Goal: Information Seeking & Learning: Learn about a topic

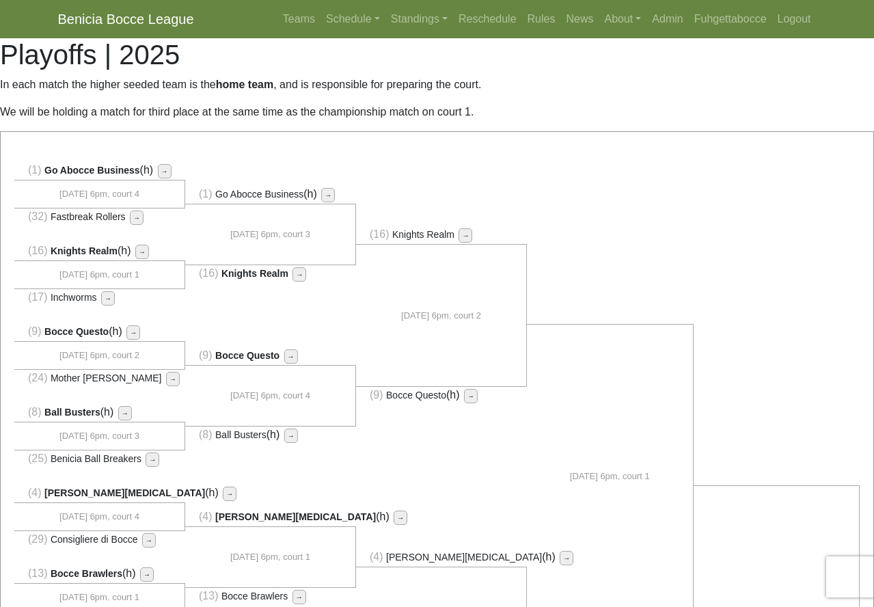
scroll to position [563, 0]
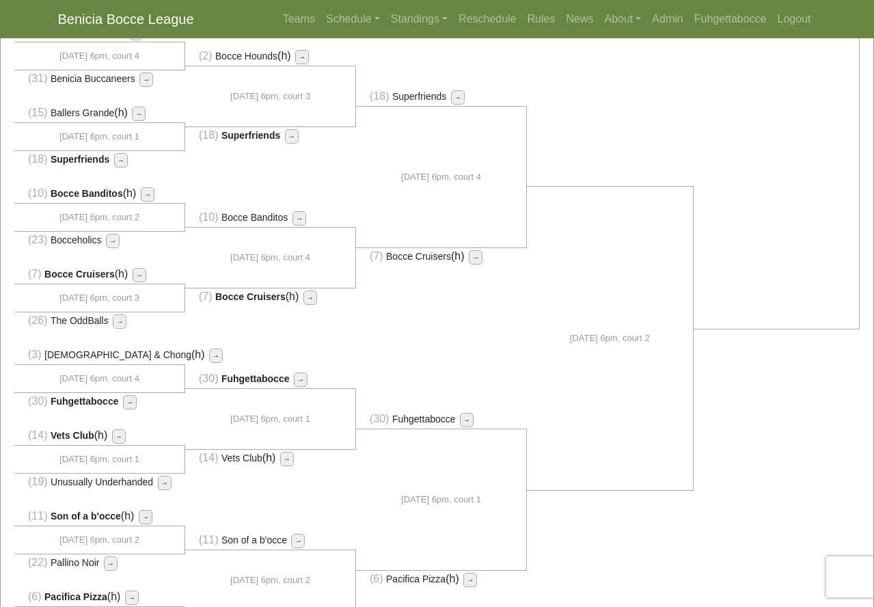
scroll to position [861, 0]
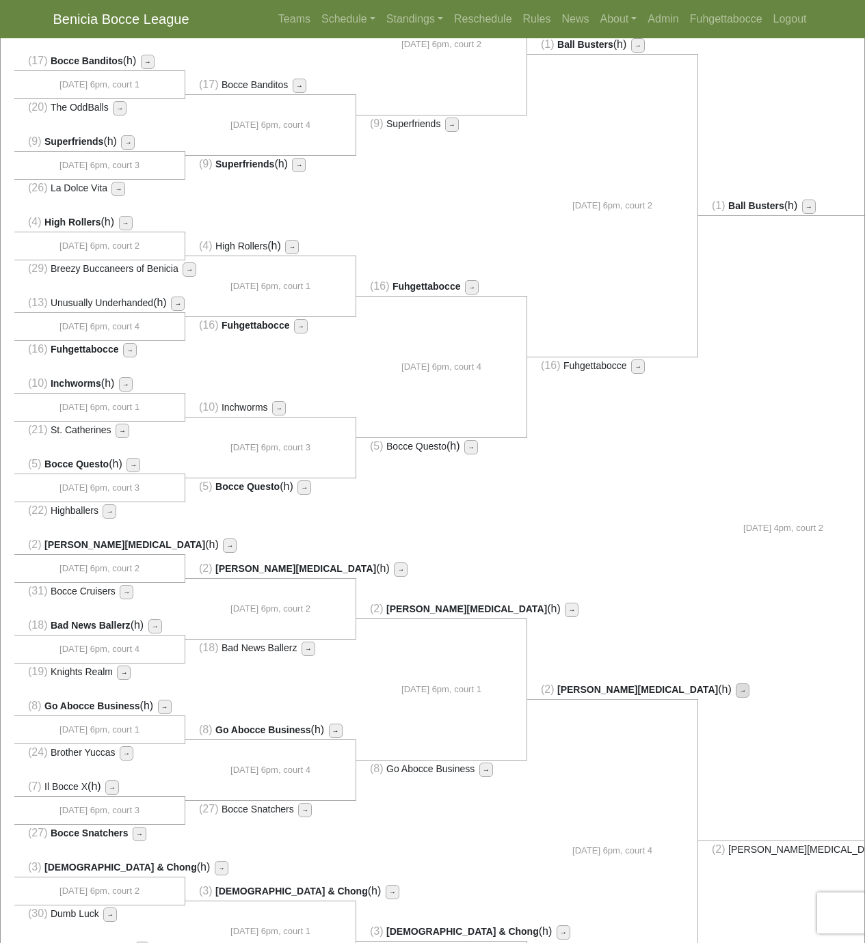
scroll to position [23, 0]
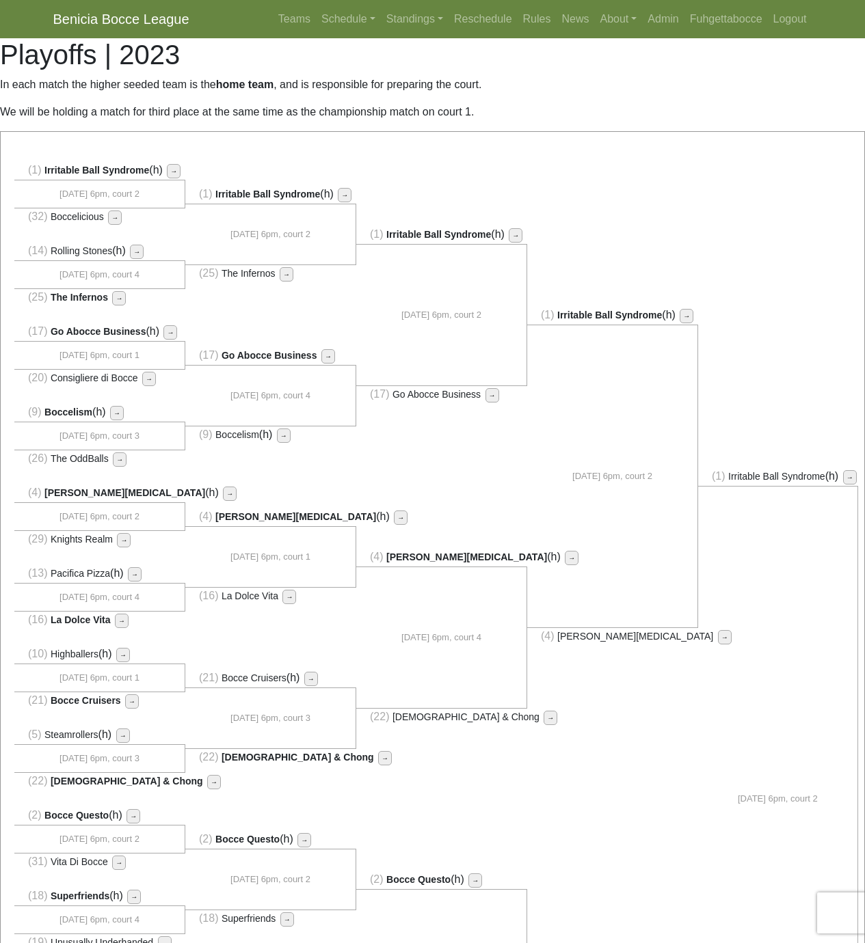
scroll to position [699, 0]
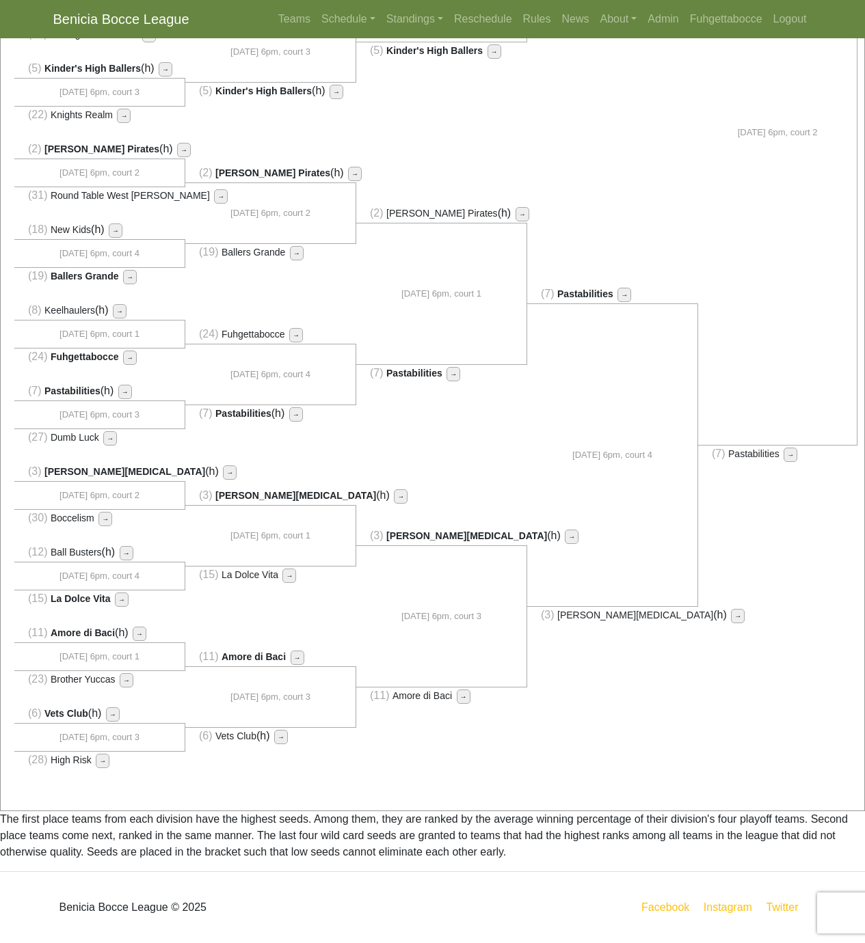
scroll to position [699, 0]
